Goal: Transaction & Acquisition: Subscribe to service/newsletter

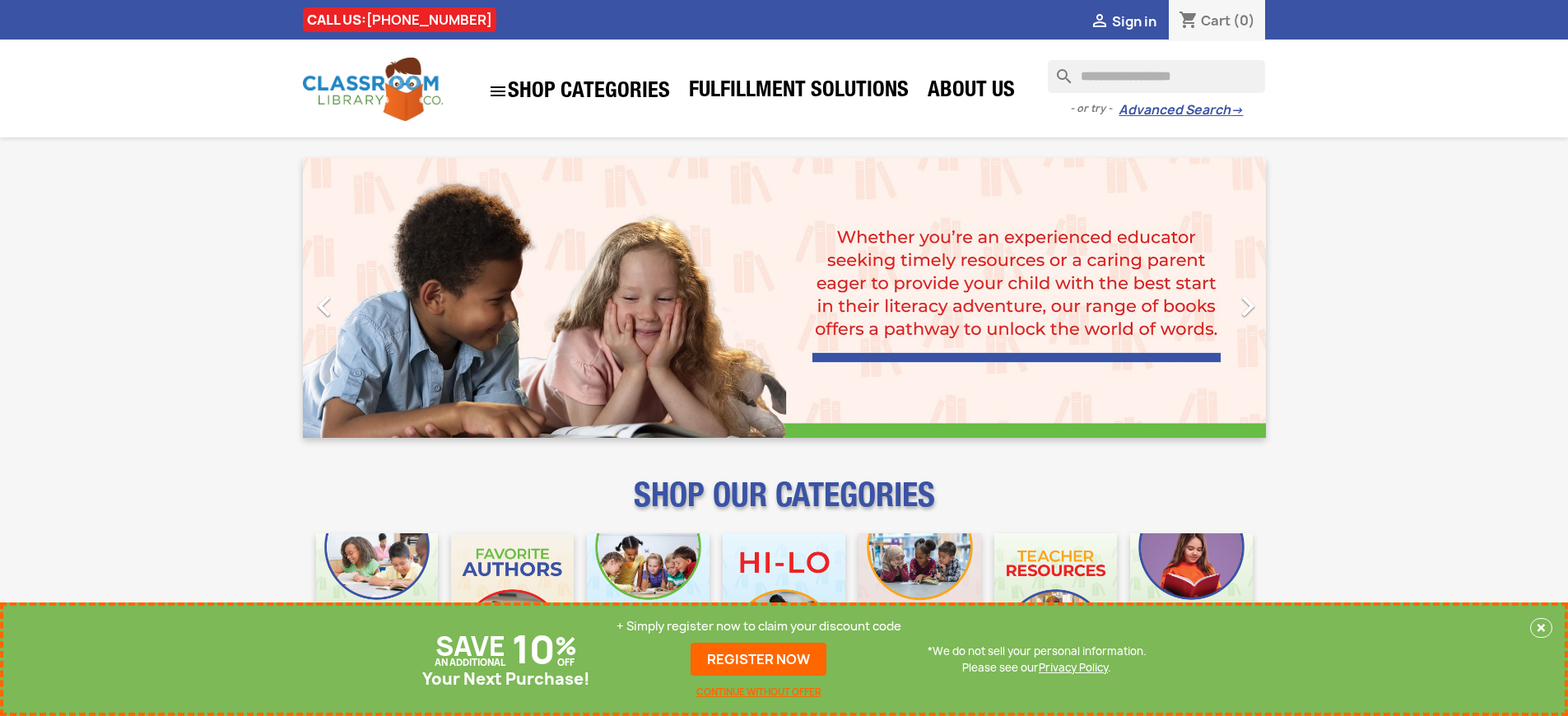
click at [758, 626] on p "+ Simply register now to claim your discount code" at bounding box center [758, 626] width 285 height 17
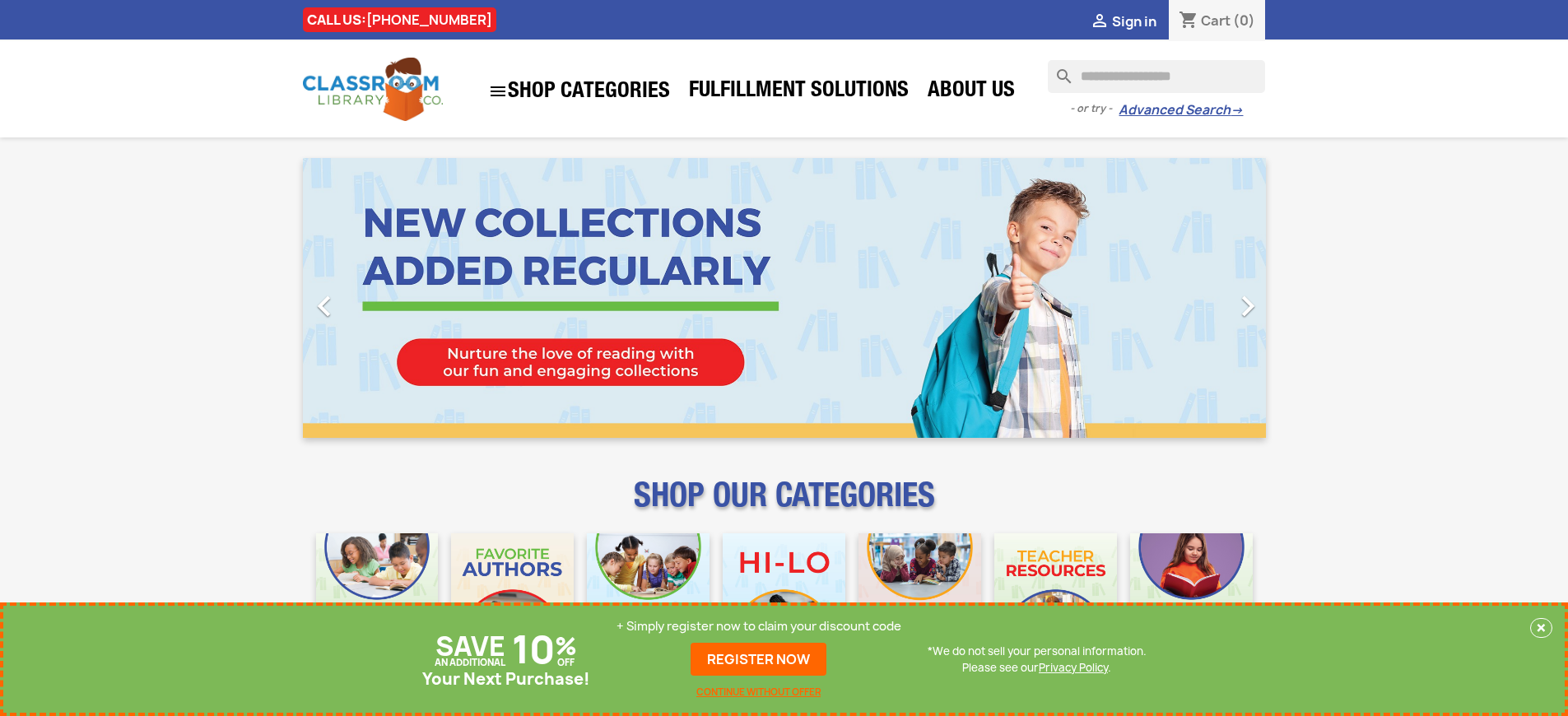
click at [758, 626] on p "+ Simply register now to claim your discount code" at bounding box center [758, 626] width 285 height 17
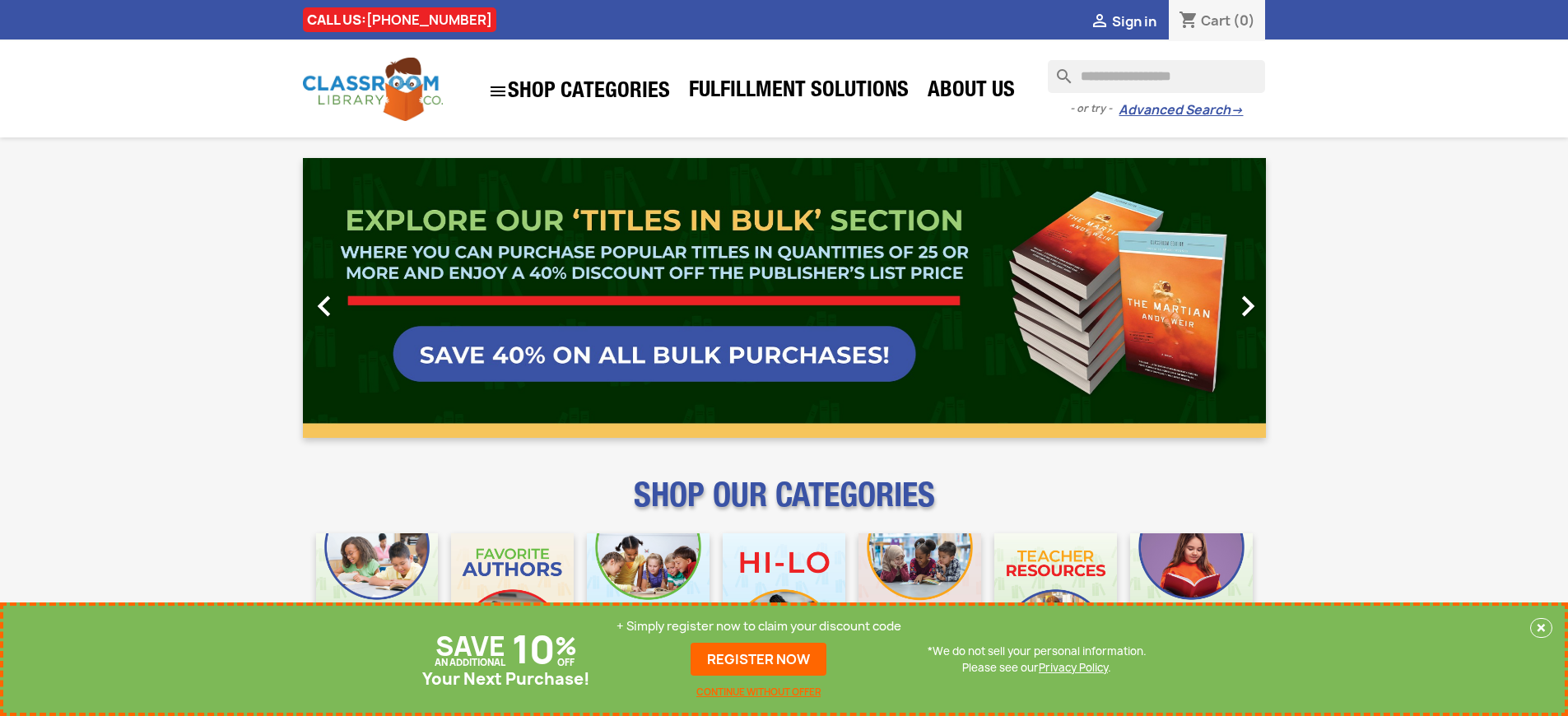
click at [758, 626] on p "+ Simply register now to claim your discount code" at bounding box center [758, 626] width 285 height 17
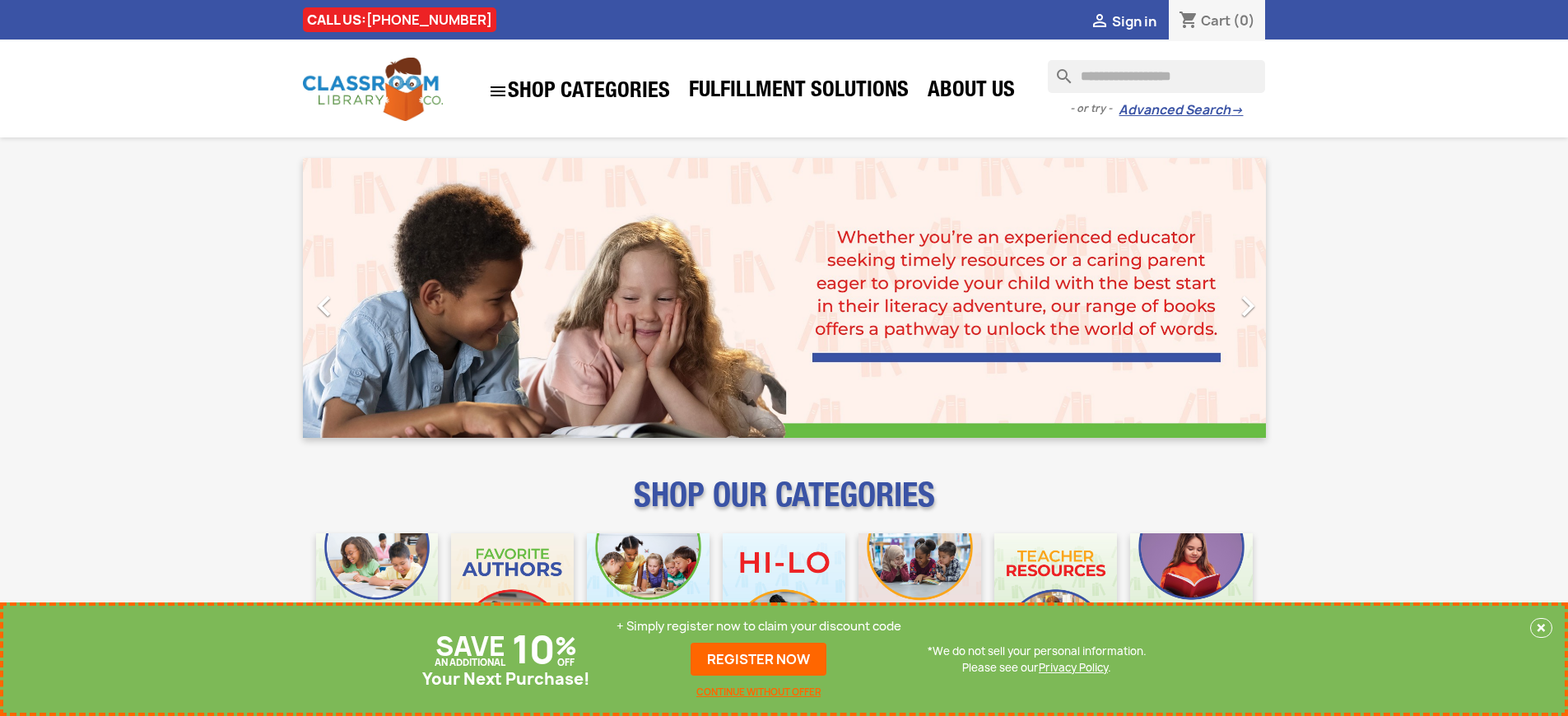
click at [758, 626] on p "+ Simply register now to claim your discount code" at bounding box center [758, 626] width 285 height 17
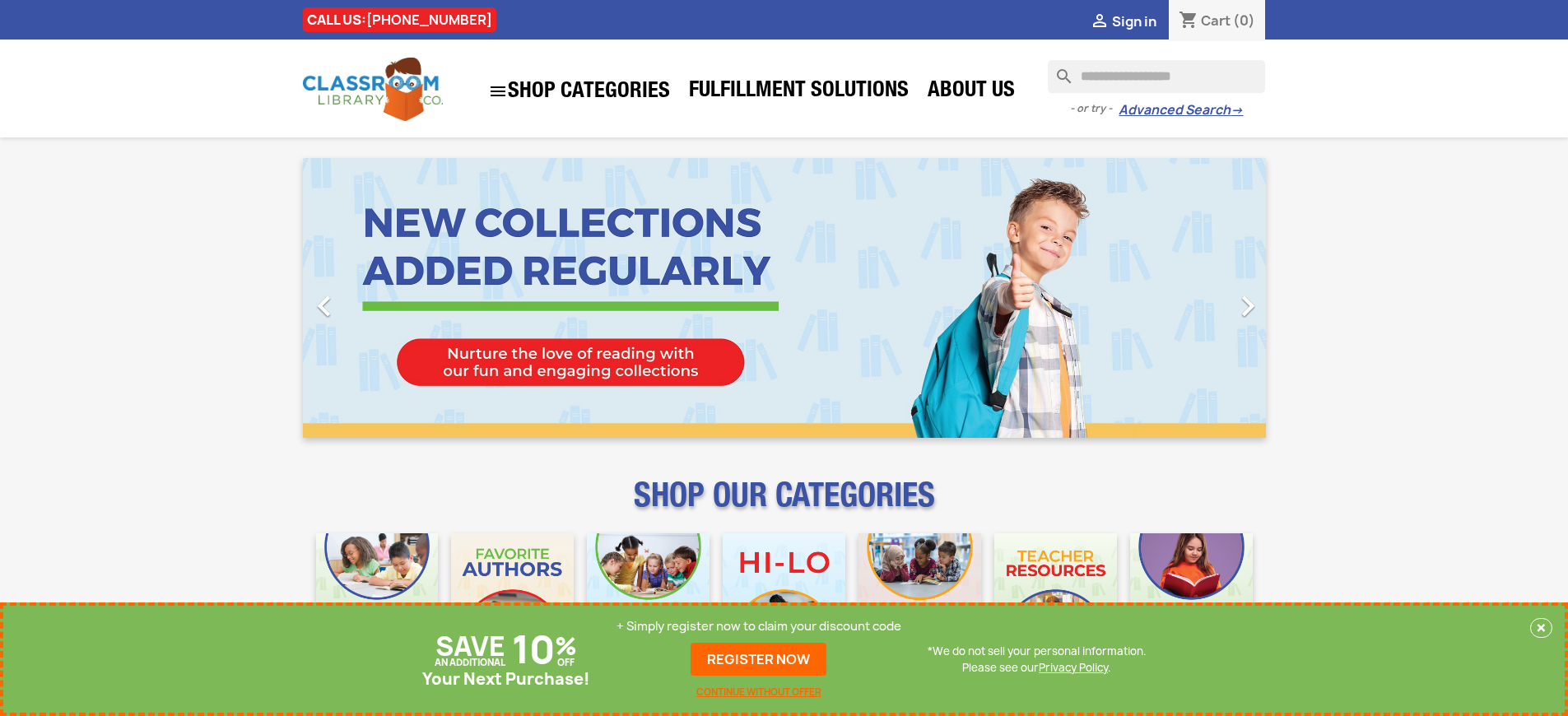
click at [758, 626] on p "+ Simply register now to claim your discount code" at bounding box center [758, 626] width 285 height 17
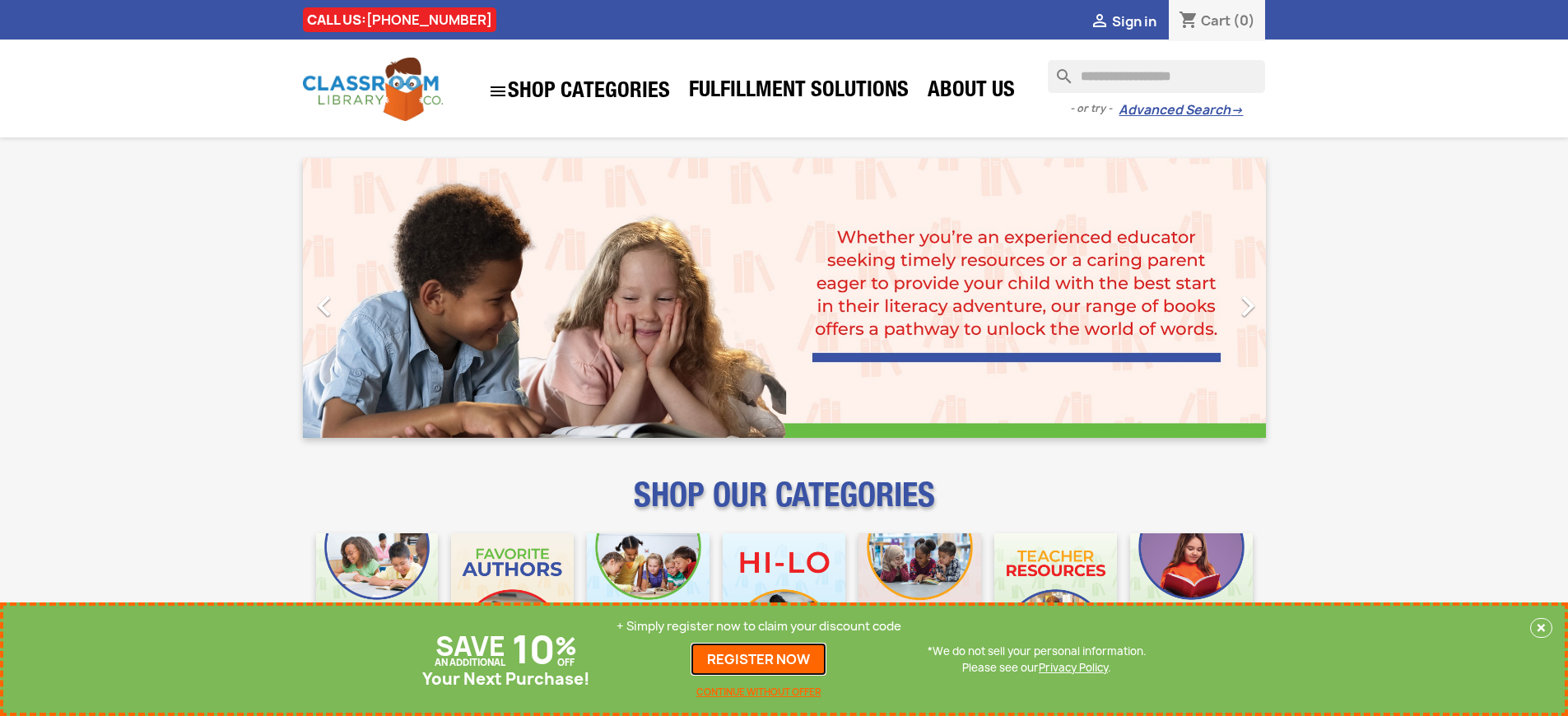
click at [758, 659] on link "REGISTER NOW" at bounding box center [758, 658] width 136 height 33
click at [758, 626] on p "+ Simply register now to claim your discount code" at bounding box center [758, 626] width 285 height 17
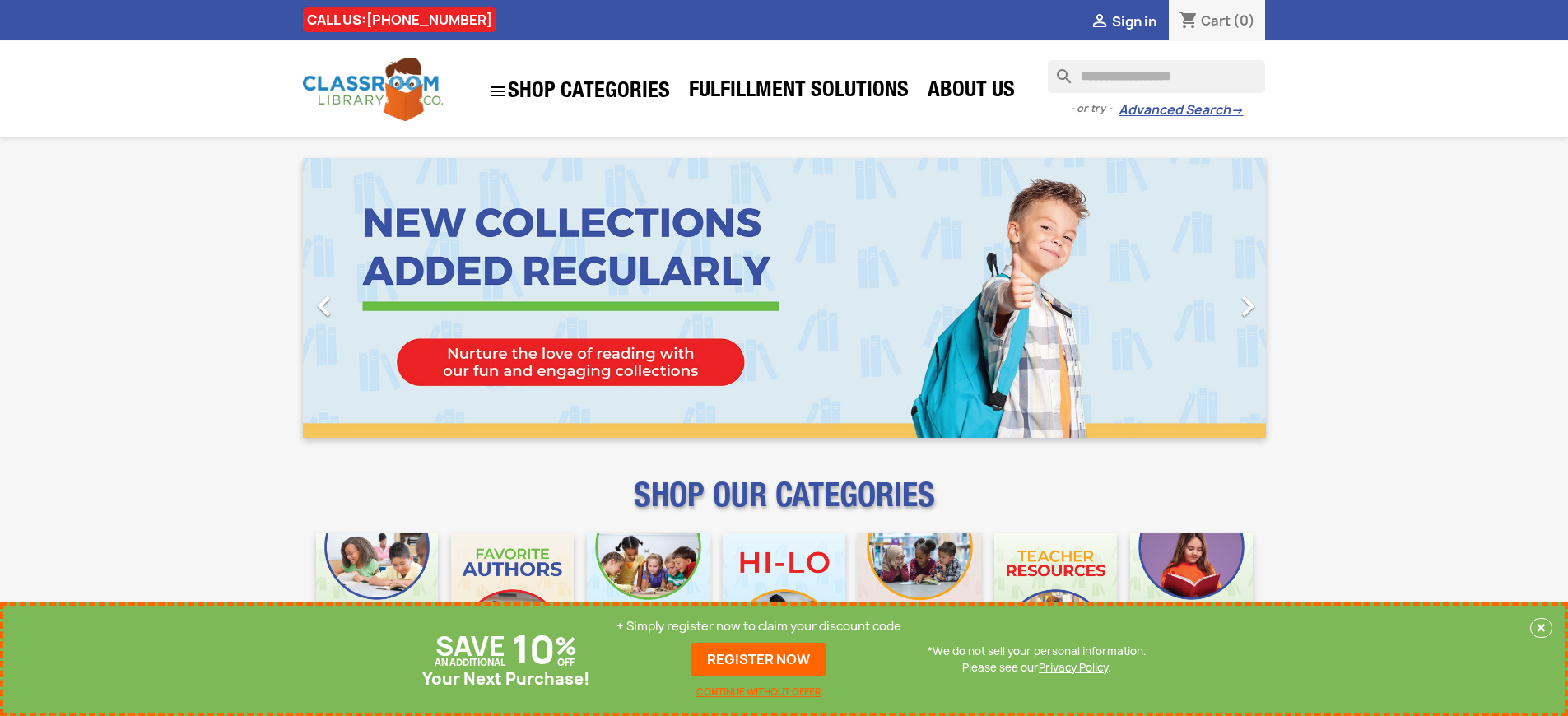
click at [758, 626] on p "+ Simply register now to claim your discount code" at bounding box center [758, 626] width 285 height 17
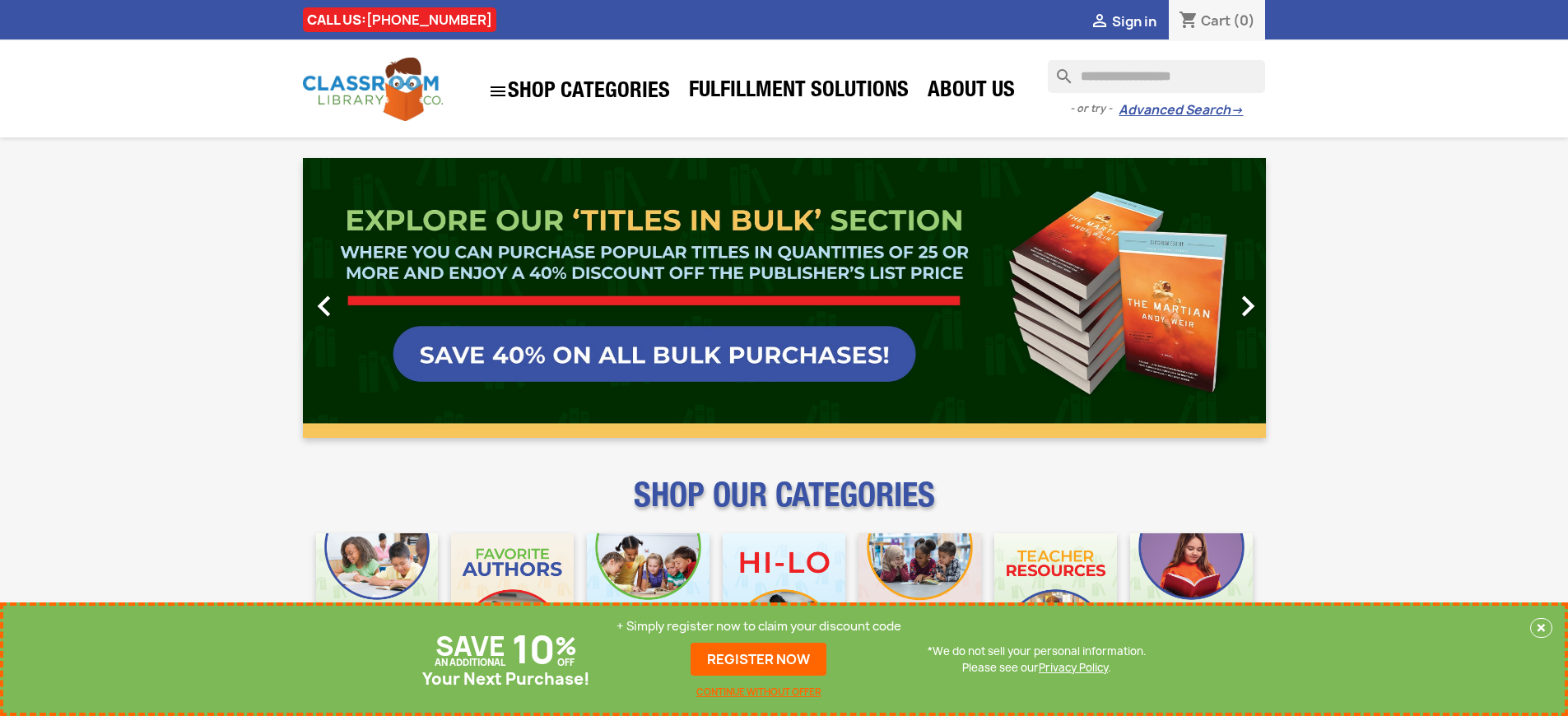
click at [758, 659] on link "REGISTER NOW" at bounding box center [758, 658] width 136 height 33
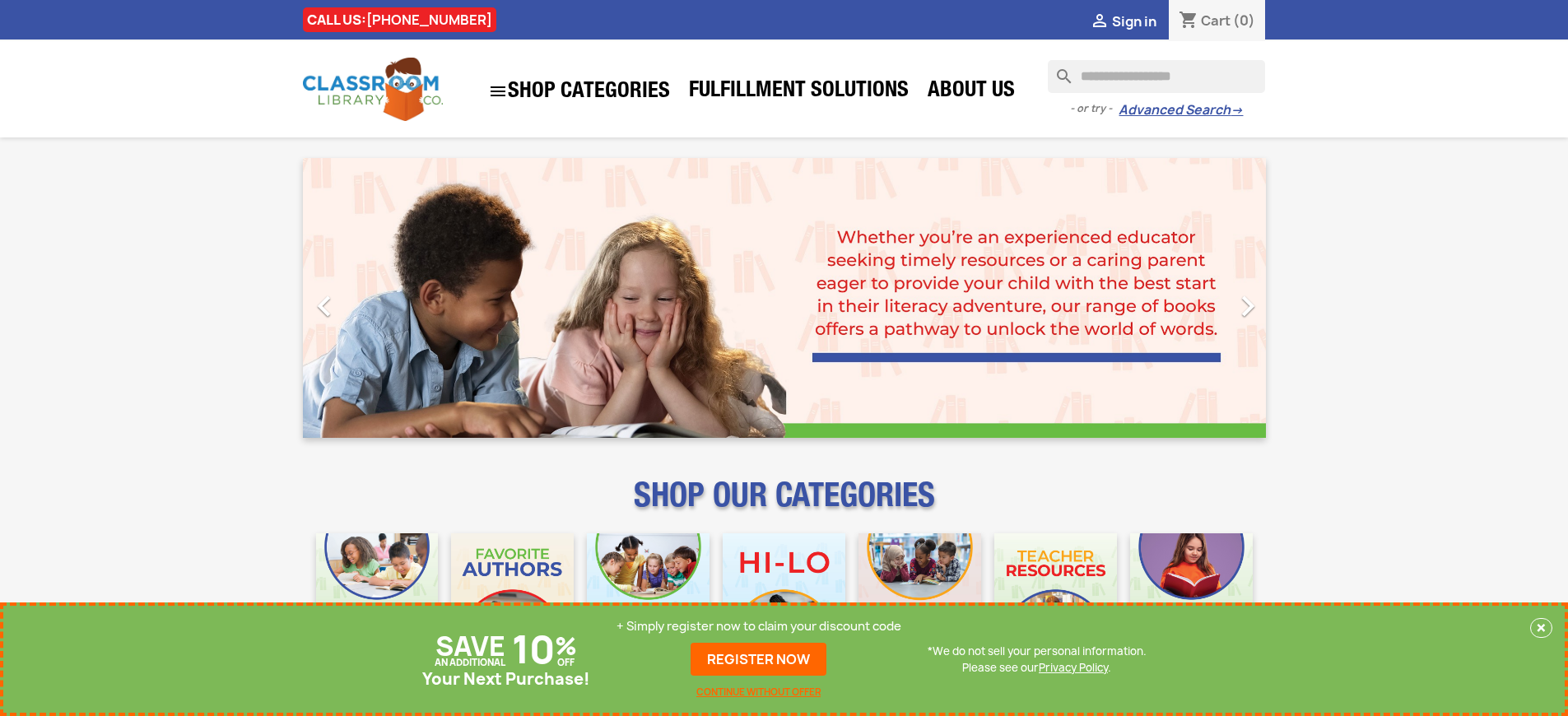
click at [758, 626] on p "+ Simply register now to claim your discount code" at bounding box center [758, 626] width 285 height 17
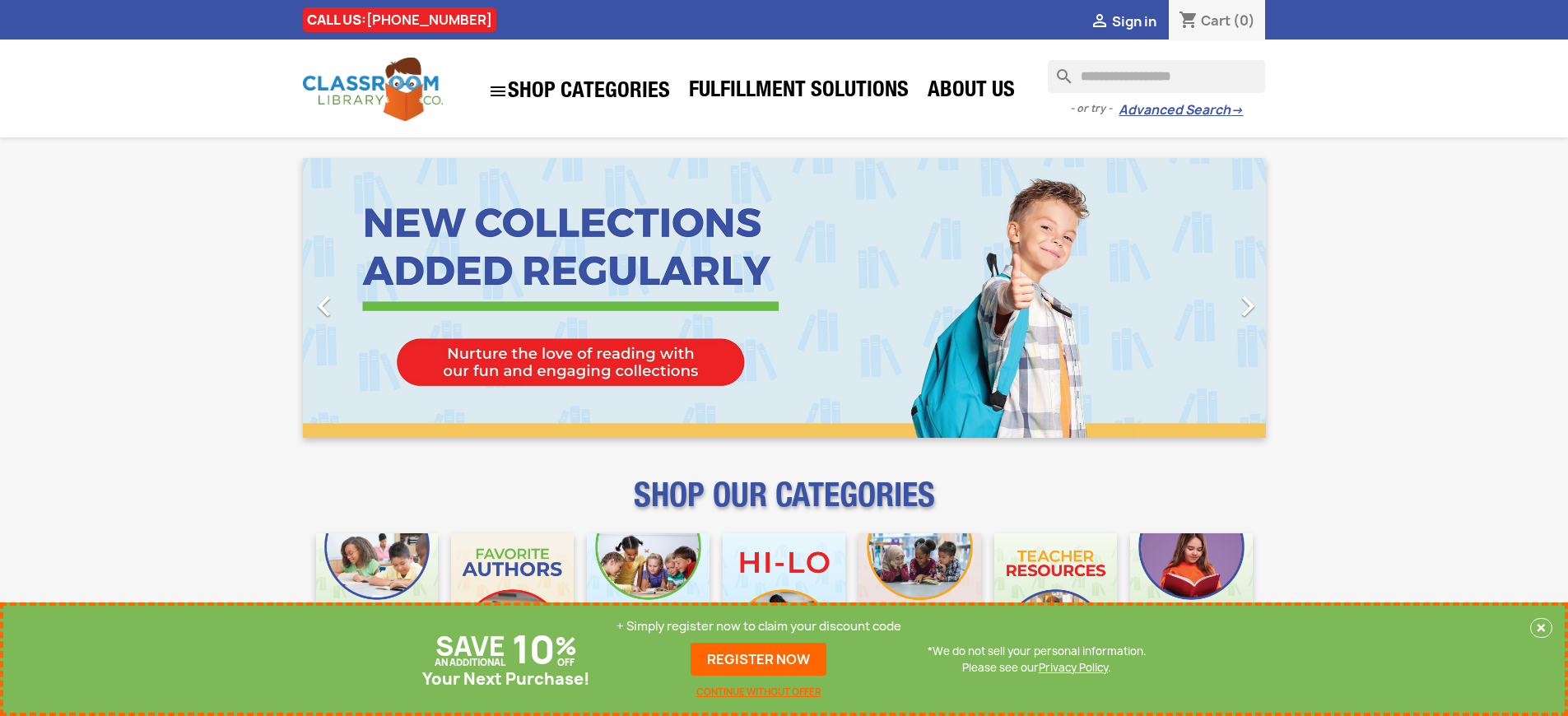
click at [758, 626] on p "+ Simply register now to claim your discount code" at bounding box center [758, 626] width 285 height 17
click at [758, 659] on link "REGISTER NOW" at bounding box center [758, 658] width 136 height 33
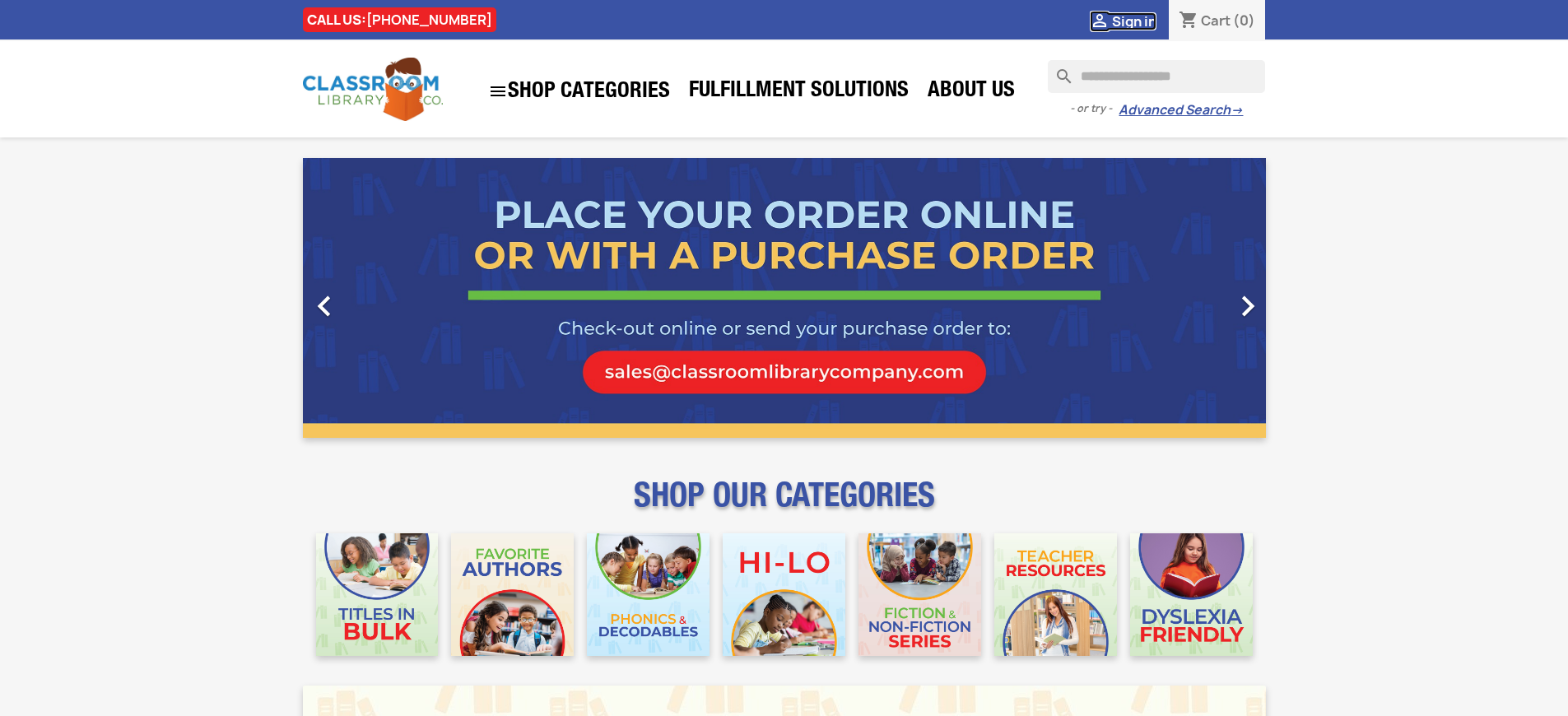
click at [1133, 20] on span "Sign in" at bounding box center [1133, 22] width 45 height 18
